Goal: Task Accomplishment & Management: Manage account settings

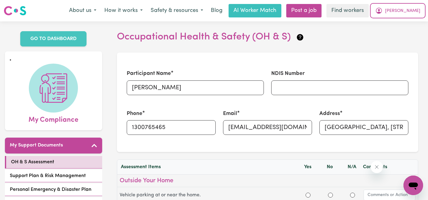
click at [415, 13] on span "[PERSON_NAME]" at bounding box center [402, 11] width 35 height 7
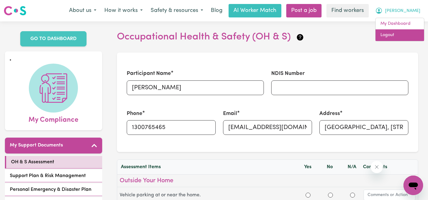
click at [406, 34] on link "Logout" at bounding box center [399, 35] width 48 height 12
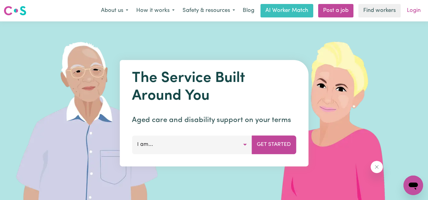
click at [417, 10] on link "Login" at bounding box center [413, 10] width 21 height 13
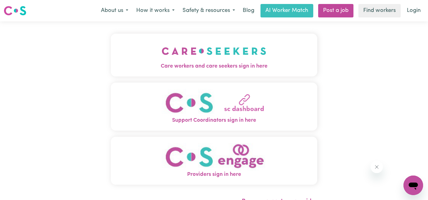
click at [211, 55] on img "Care workers and care seekers sign in here" at bounding box center [214, 51] width 105 height 23
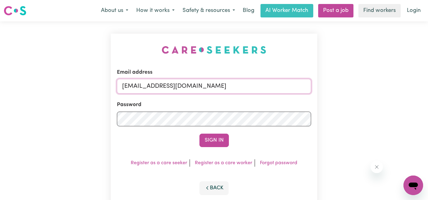
drag, startPoint x: 230, startPoint y: 91, endPoint x: 82, endPoint y: 72, distance: 149.2
click at [82, 72] on div "Email address [EMAIL_ADDRESS][DOMAIN_NAME] Password Sign In Register as a care …" at bounding box center [214, 120] width 428 height 199
type input "[EMAIL_ADDRESS][DOMAIN_NAME]"
click at [57, 118] on div "Email address [EMAIL_ADDRESS][DOMAIN_NAME] Password Sign In Register as a care …" at bounding box center [214, 120] width 428 height 199
click at [199, 134] on button "Sign In" at bounding box center [213, 140] width 29 height 13
